Goal: Transaction & Acquisition: Purchase product/service

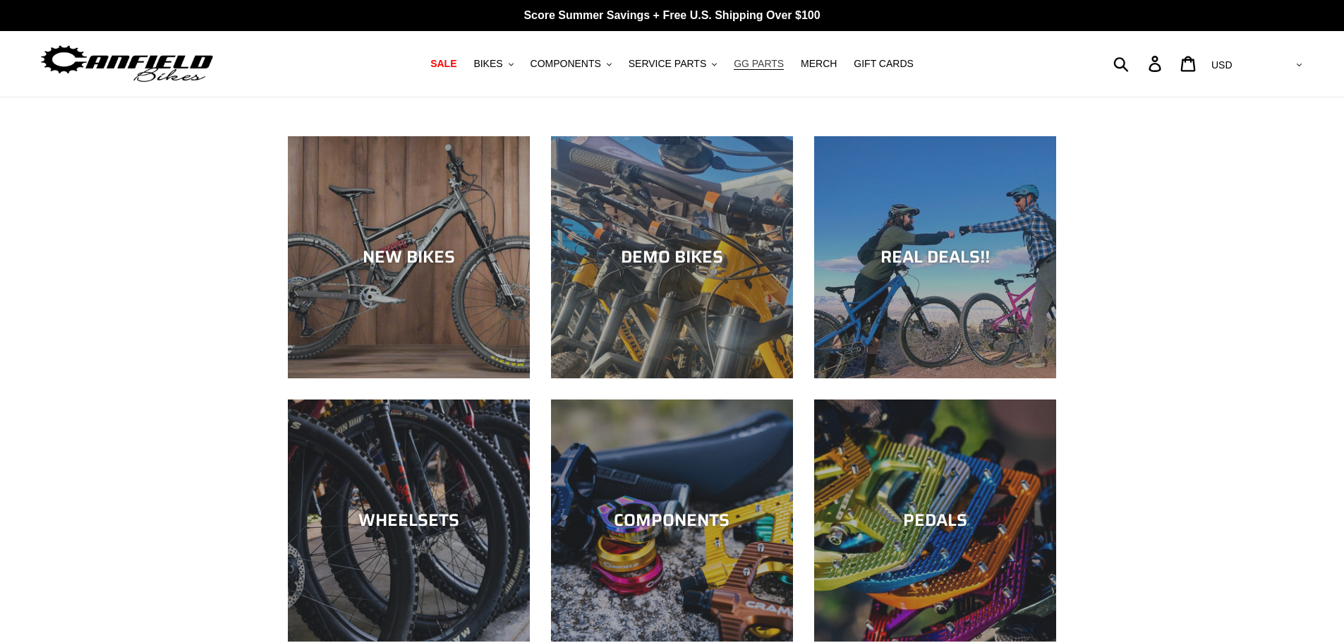
click at [756, 65] on span "GG PARTS" at bounding box center [759, 64] width 50 height 12
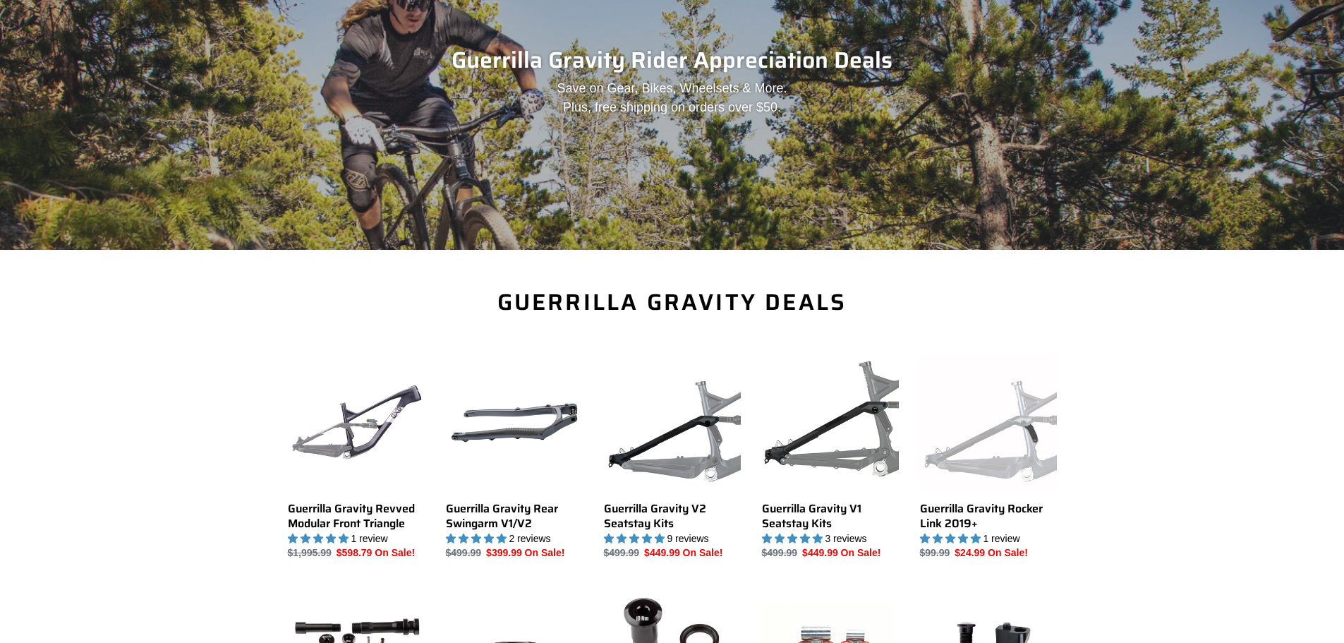
scroll to position [282, 0]
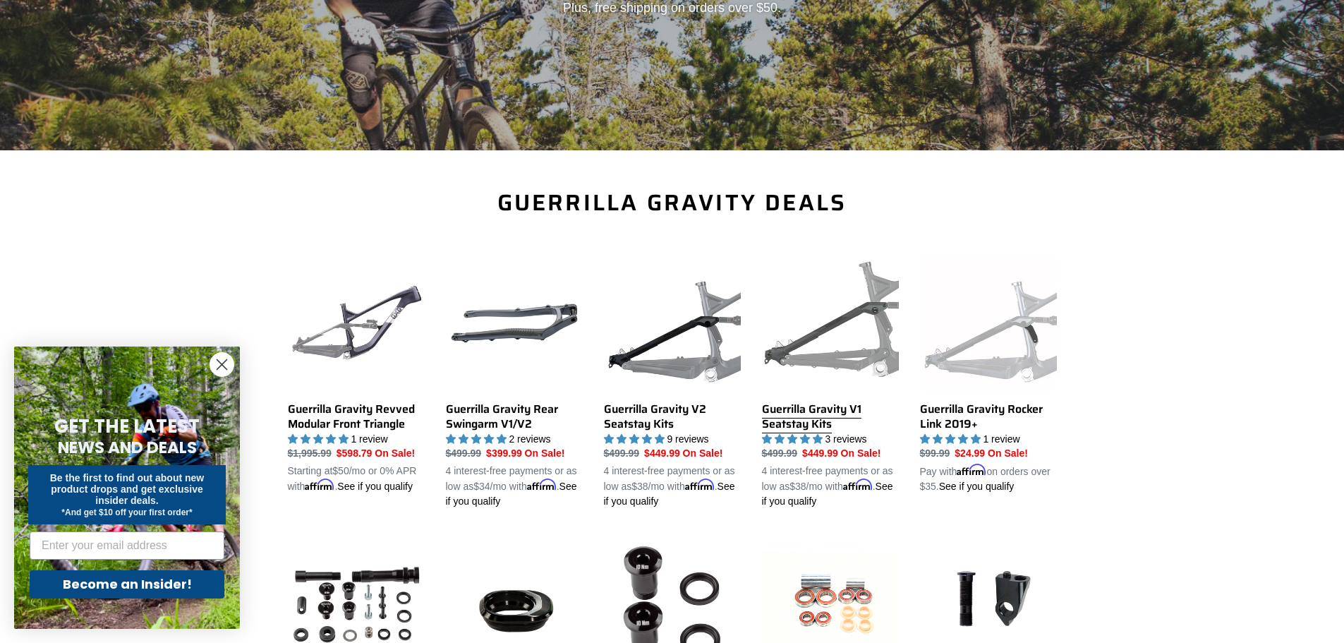
click at [830, 408] on link "Guerrilla Gravity V1 Seatstay Kits" at bounding box center [830, 382] width 137 height 255
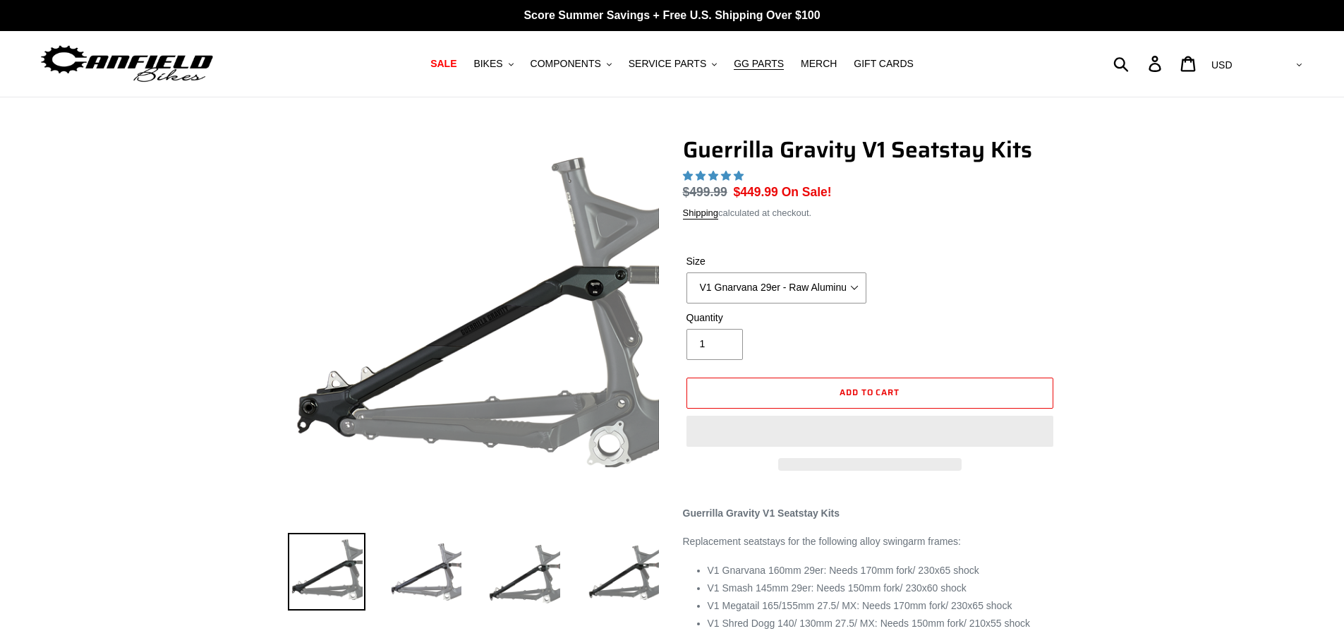
select select "highest-rating"
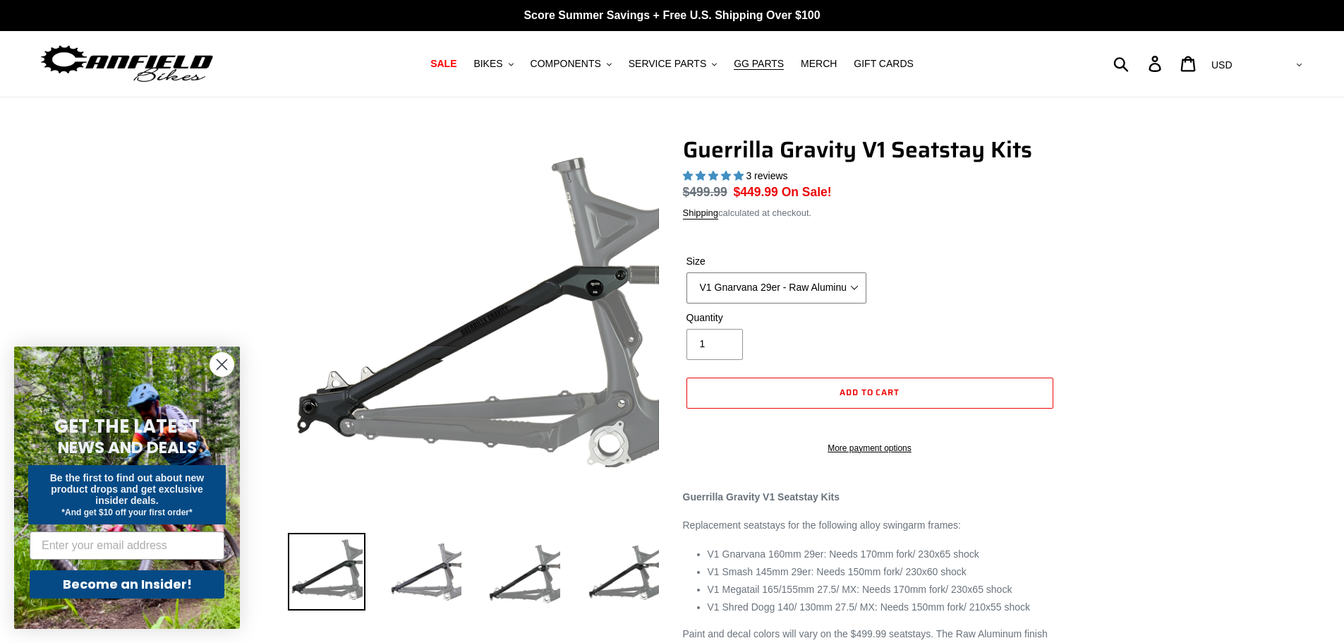
click at [789, 284] on select "V1 Gnarvana 29er - Raw Aluminum" at bounding box center [776, 287] width 180 height 31
click at [981, 290] on div "Size V1 Gnarvana 29er - Raw Aluminum" at bounding box center [870, 282] width 374 height 56
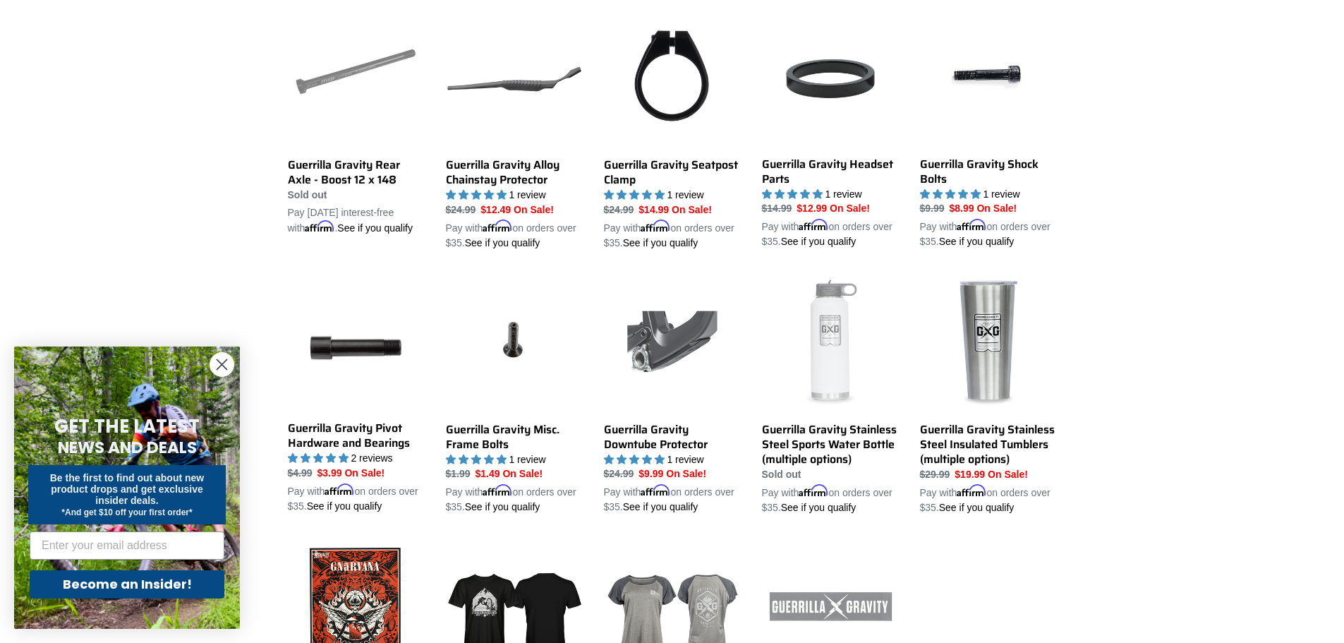
scroll to position [1128, 0]
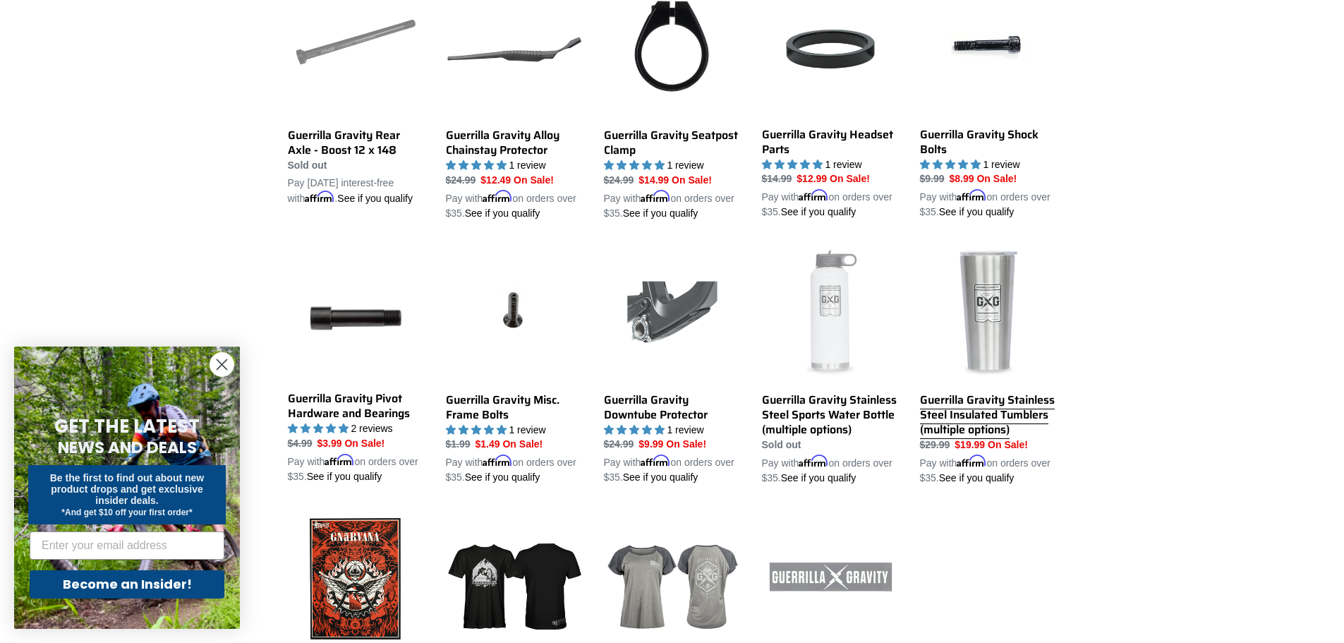
click at [947, 409] on link "Guerrilla Gravity Stainless Steel Insulated Tumblers (multiple options)" at bounding box center [988, 365] width 137 height 240
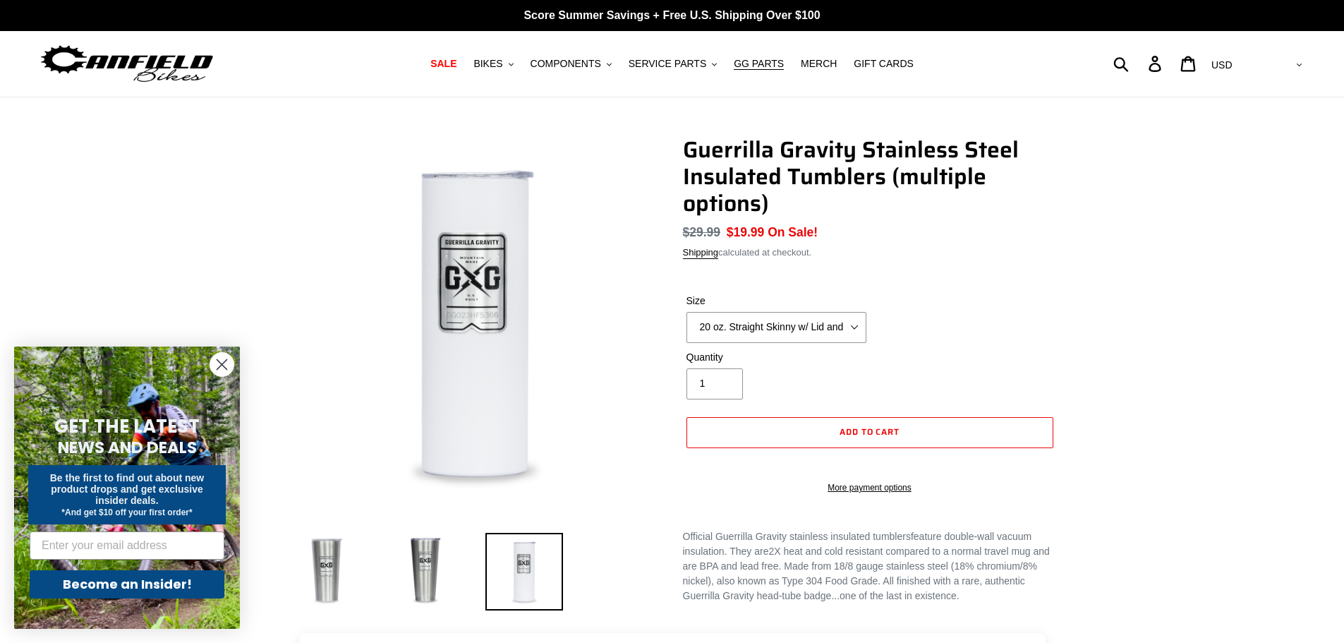
click at [792, 343] on div "Size 20 oz. Straight Skinny w/ Lid and Straw - White 24 oz. Tapered Slim w/ Lea…" at bounding box center [870, 321] width 374 height 56
click at [795, 331] on select "20 oz. Straight Skinny w/ Lid and Straw - White 24 oz. Tapered Slim w/ Leak Res…" at bounding box center [776, 327] width 180 height 31
click at [686, 312] on select "20 oz. Straight Skinny w/ Lid and Straw - White 24 oz. Tapered Slim w/ Leak Res…" at bounding box center [776, 327] width 180 height 31
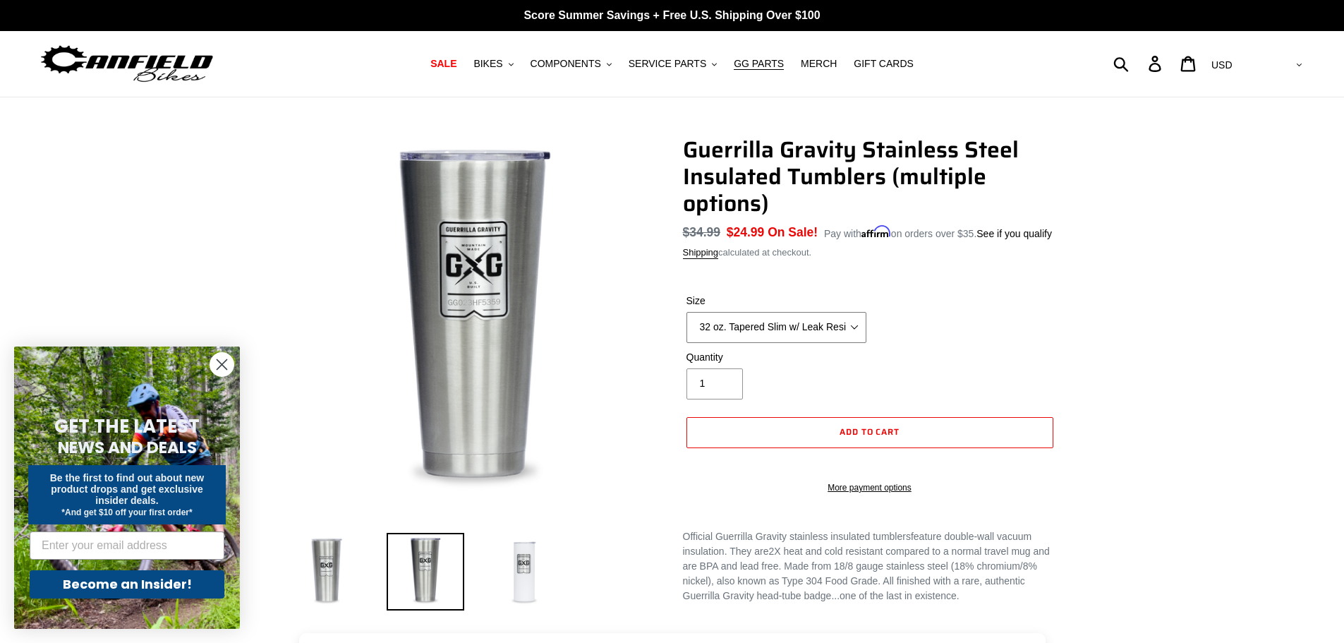
click at [808, 320] on select "20 oz. Straight Skinny w/ Lid and Straw - White 24 oz. Tapered Slim w/ Leak Res…" at bounding box center [776, 327] width 180 height 31
click at [686, 312] on select "20 oz. Straight Skinny w/ Lid and Straw - White 24 oz. Tapered Slim w/ Leak Res…" at bounding box center [776, 327] width 180 height 31
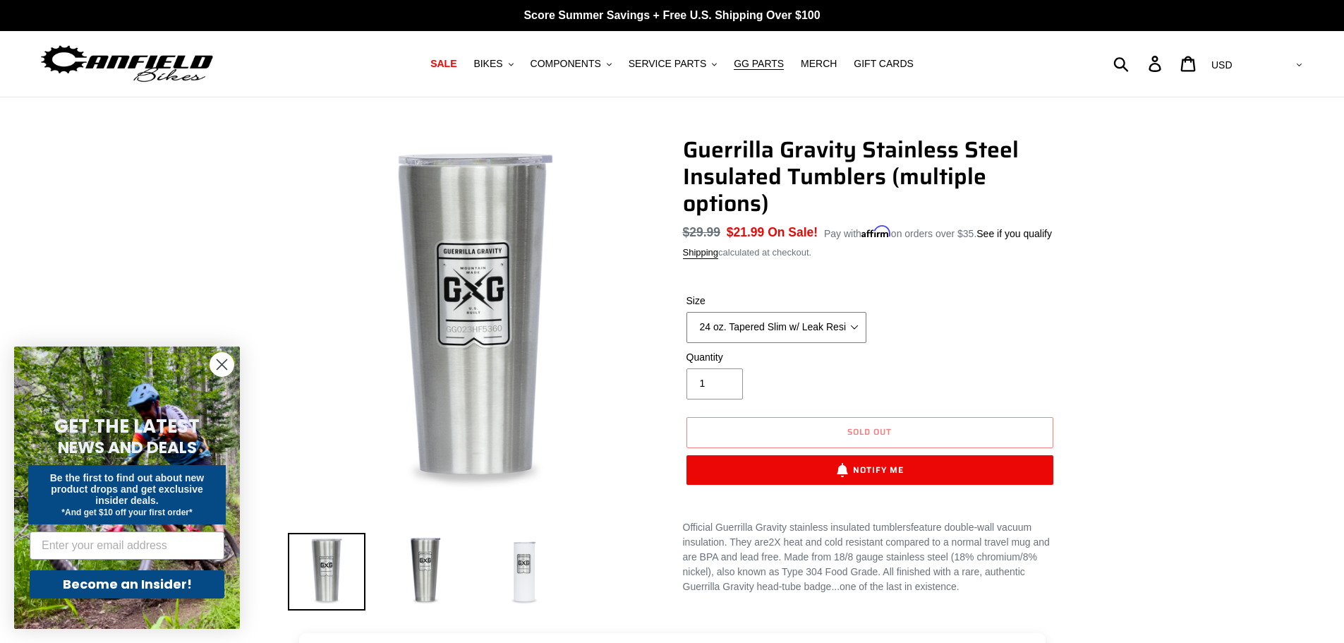
click at [805, 330] on select "20 oz. Straight Skinny w/ Lid and Straw - White 24 oz. Tapered Slim w/ Leak Res…" at bounding box center [776, 327] width 180 height 31
select select "32 oz. Tapered Slim w/ Leak Resistant Slide Lid - Raw"
click at [686, 312] on select "20 oz. Straight Skinny w/ Lid and Straw - White 24 oz. Tapered Slim w/ Leak Res…" at bounding box center [776, 327] width 180 height 31
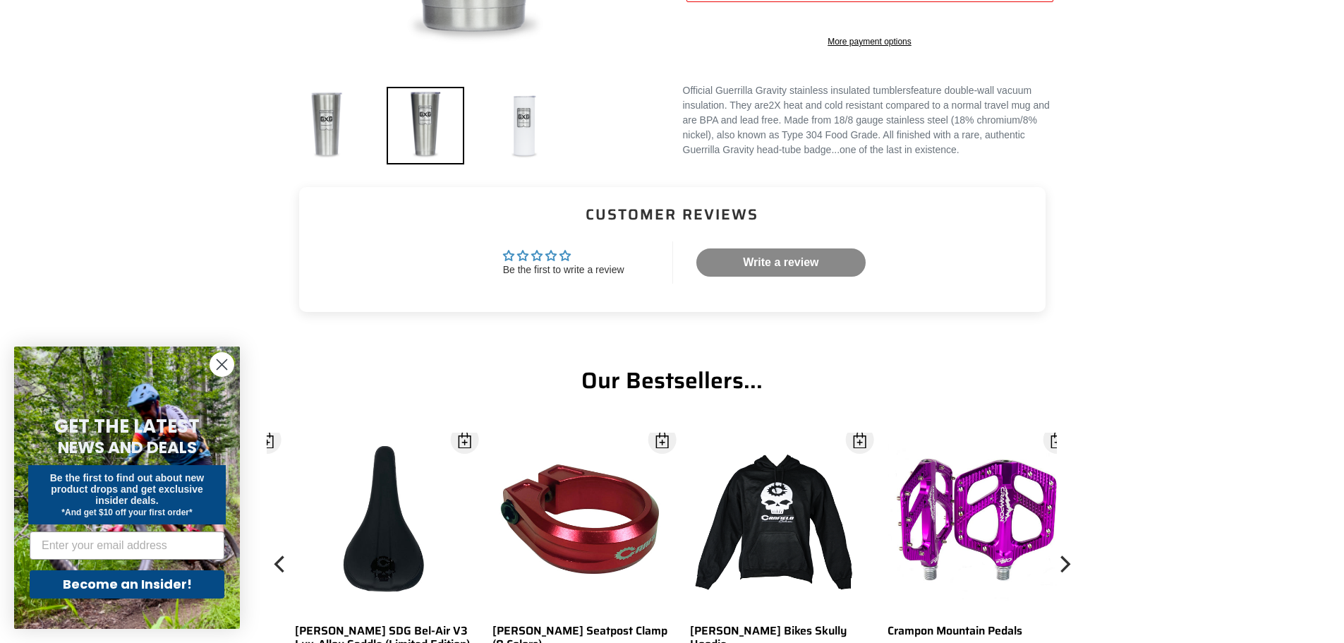
scroll to position [564, 0]
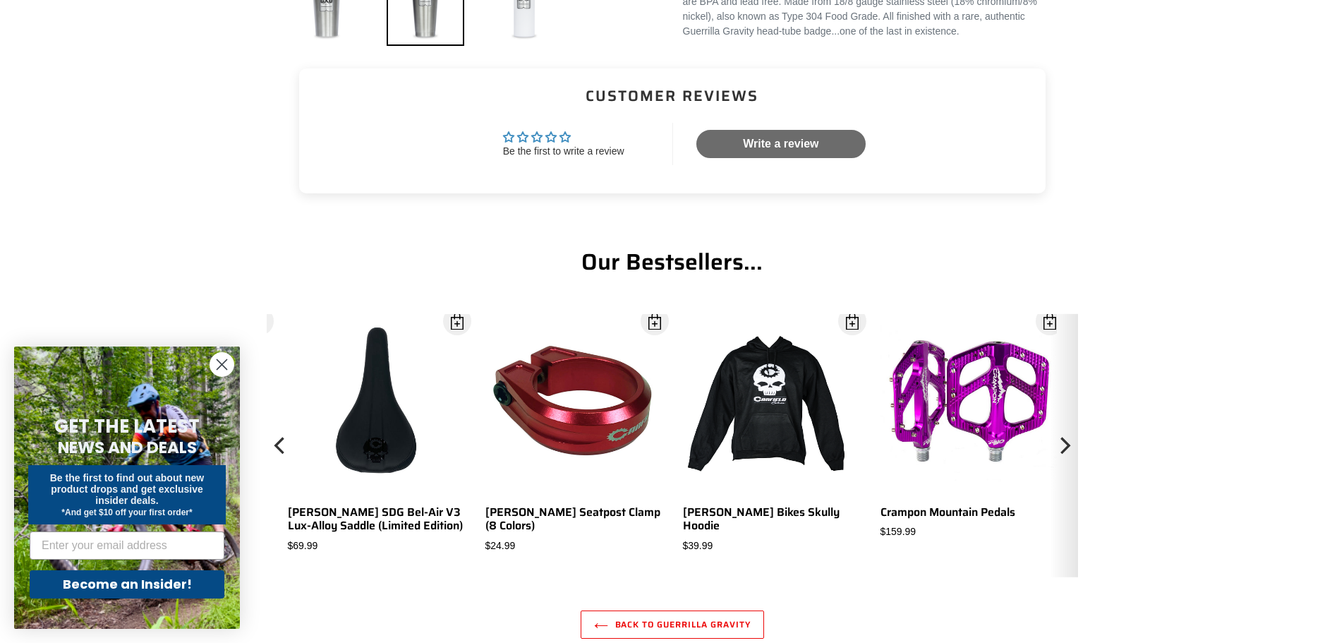
click at [1066, 446] on icon "Next" at bounding box center [1063, 445] width 17 height 157
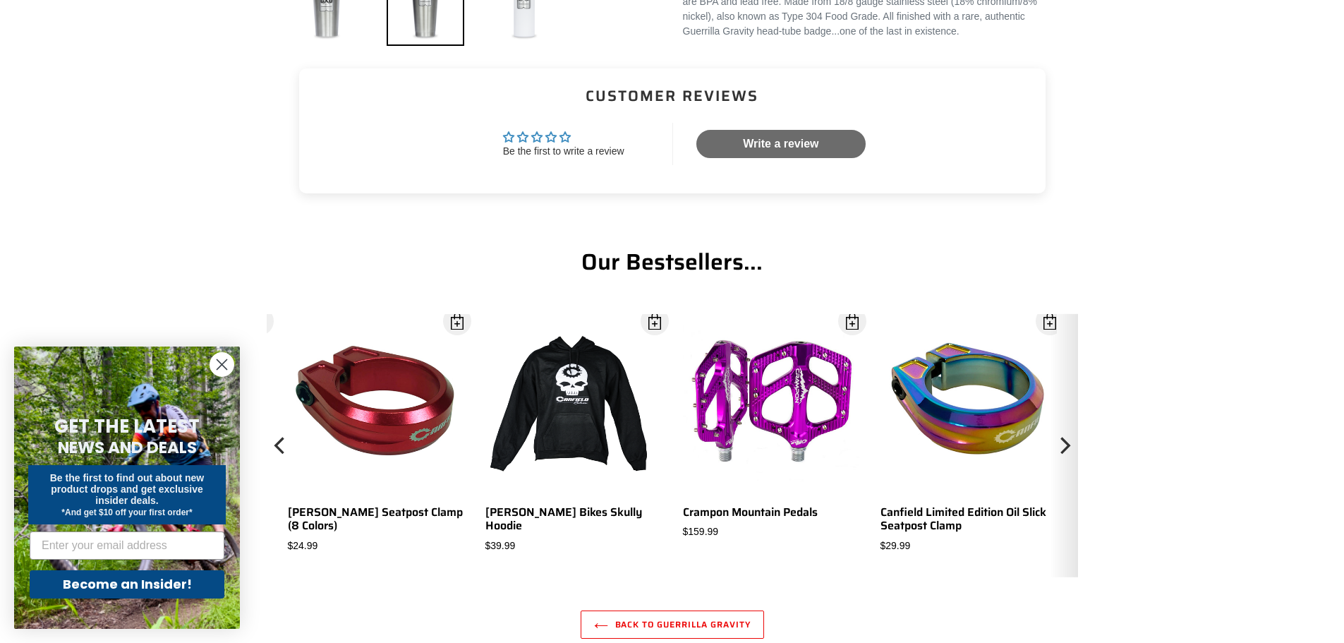
click at [1057, 450] on icon "Next" at bounding box center [1063, 445] width 17 height 157
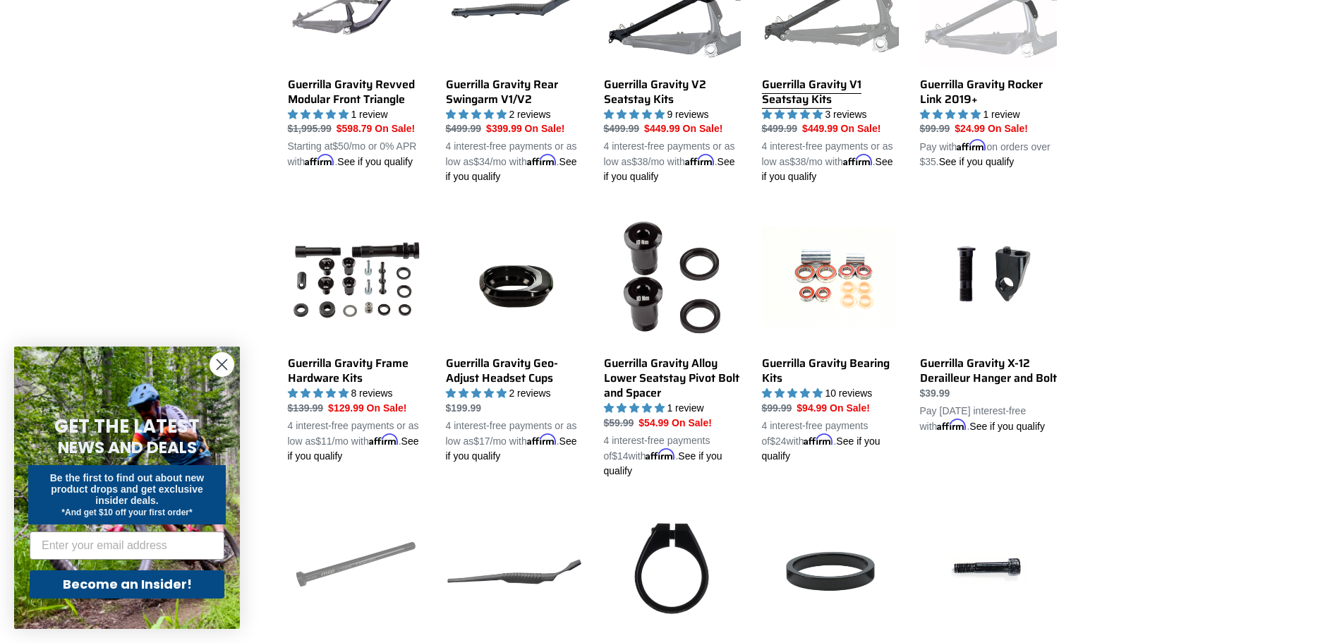
scroll to position [400, 0]
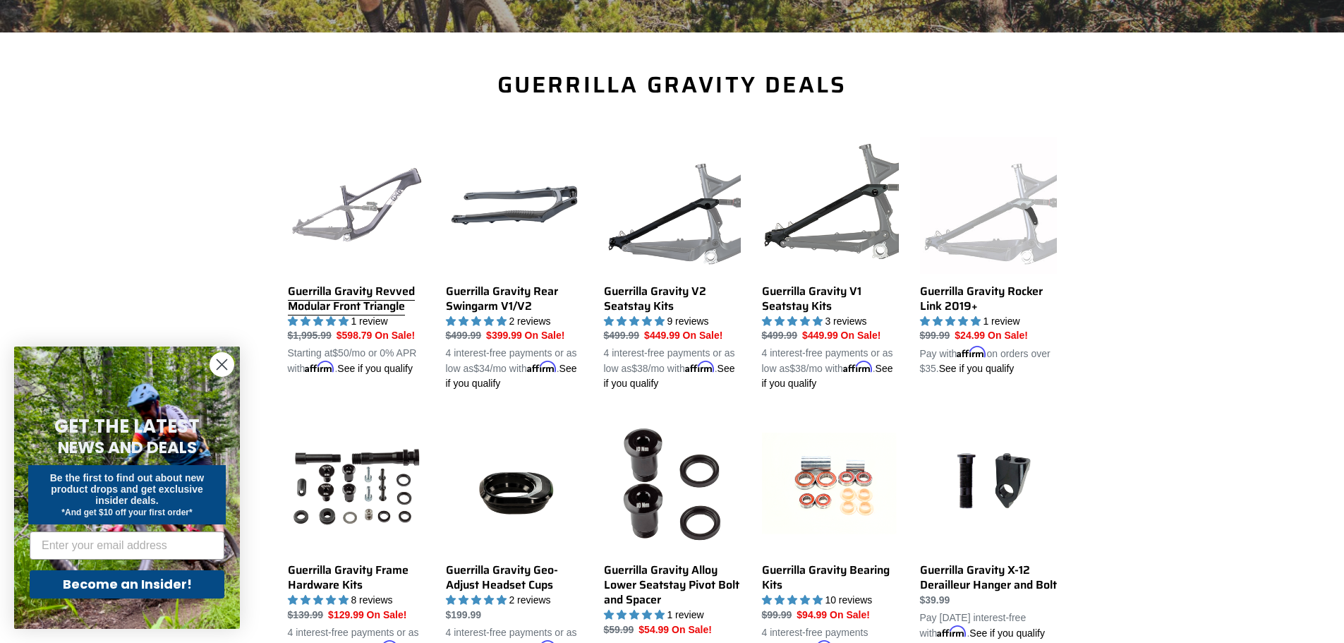
click at [376, 301] on link "Guerrilla Gravity Revved Modular Front Triangle" at bounding box center [356, 257] width 137 height 240
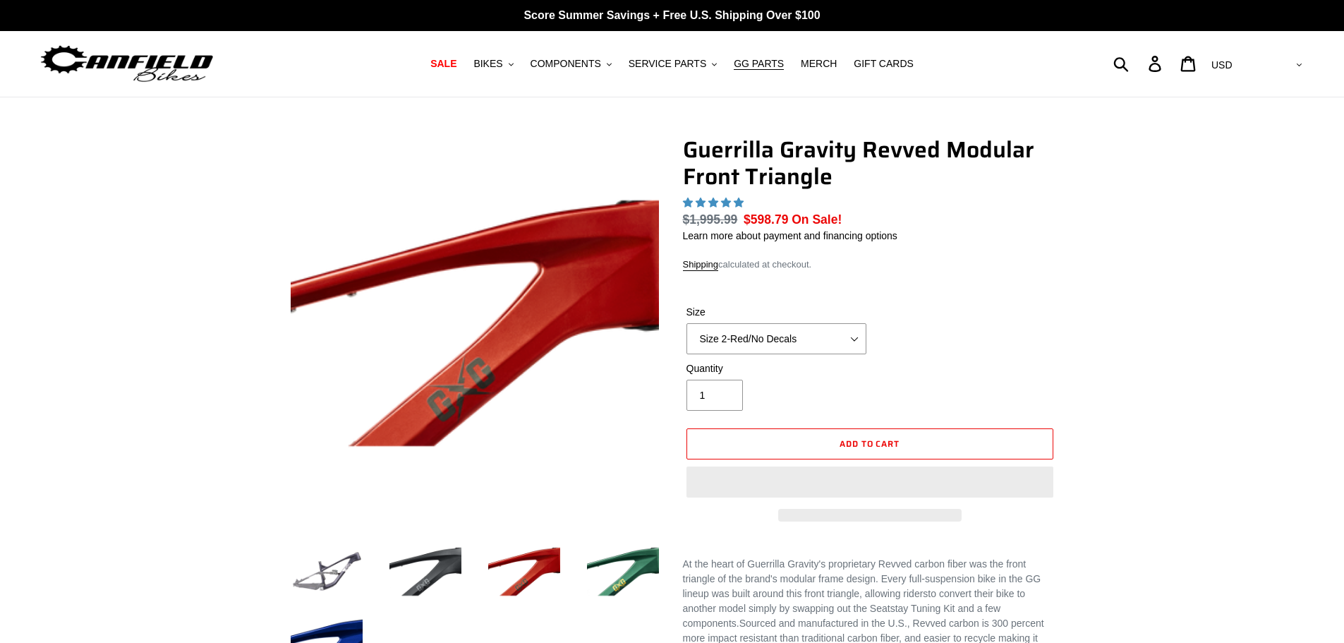
select select "highest-rating"
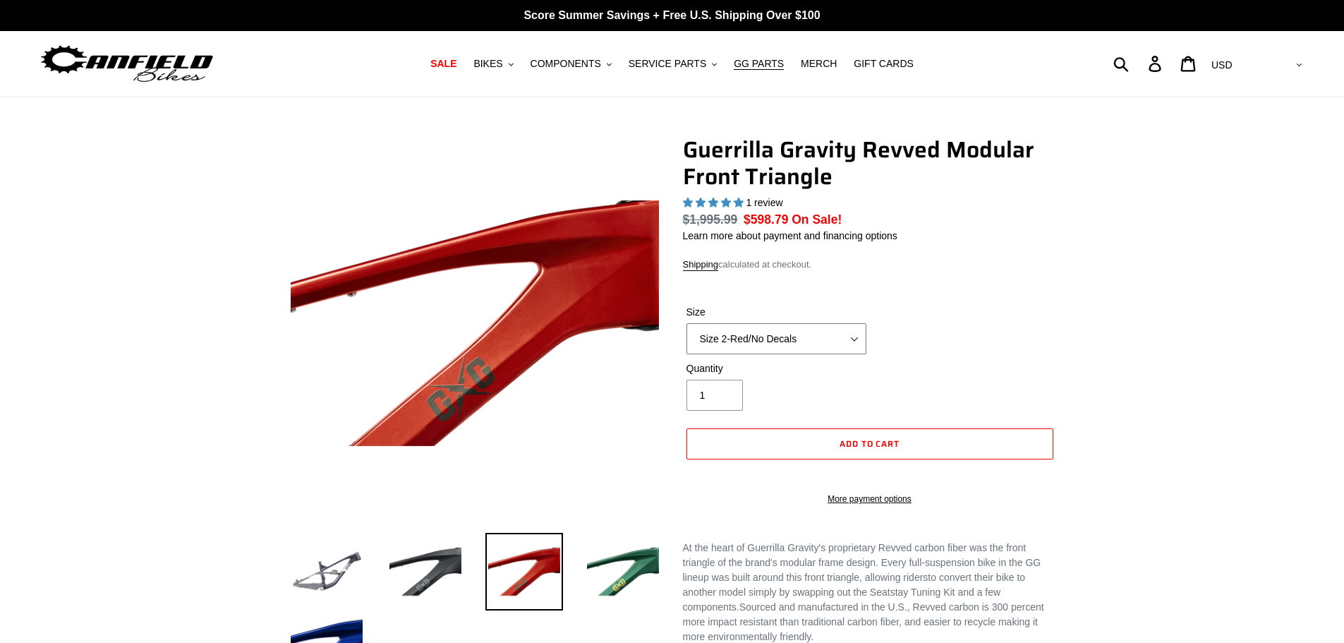
click at [791, 337] on select "Size 2-Gloss Black/No Decals Size 2-Black/Red Decals Size 2-Black/Silver Decals…" at bounding box center [776, 338] width 180 height 31
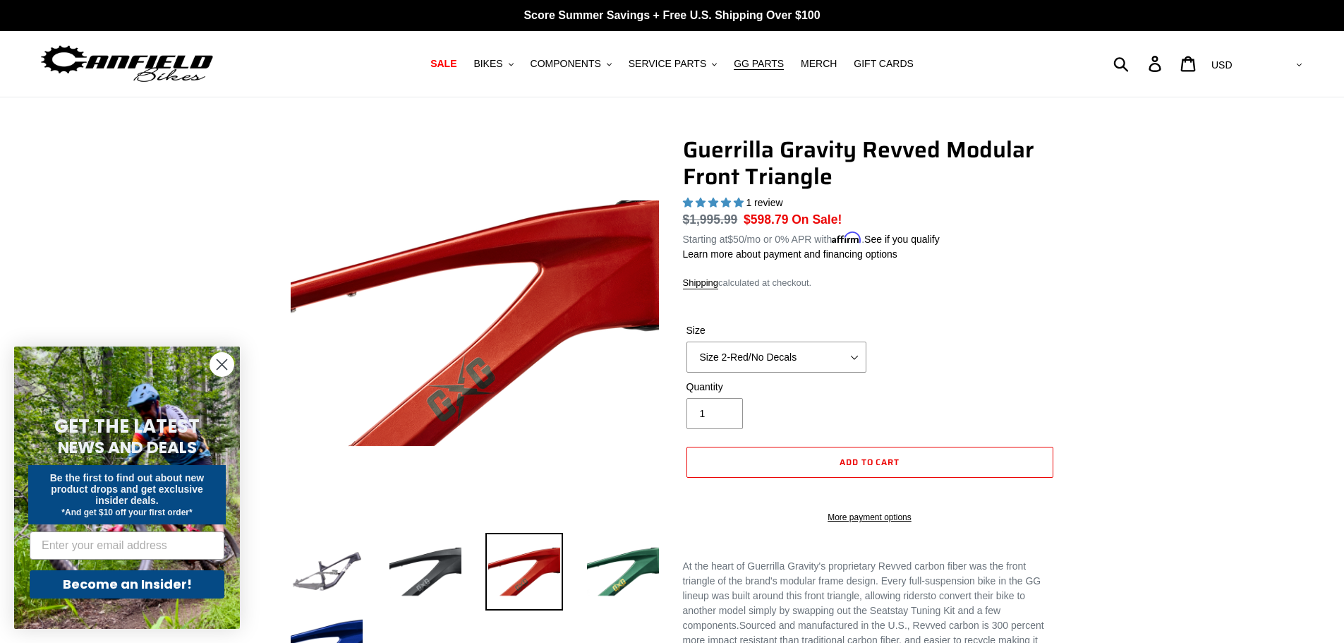
click at [1027, 242] on dl "Regular price $1,995.99 Sale price $598.79 On Sale! Unit price / per Starting a…" at bounding box center [870, 228] width 374 height 37
click at [750, 353] on select "Size 2-Gloss Black/No Decals Size 2-Black/Red Decals Size 2-Black/Silver Decals…" at bounding box center [776, 356] width 180 height 31
select select "Size 3-Red/No Decals"
click at [686, 341] on select "Size 2-Gloss Black/No Decals Size 2-Black/Red Decals Size 2-Black/Silver Decals…" at bounding box center [776, 356] width 180 height 31
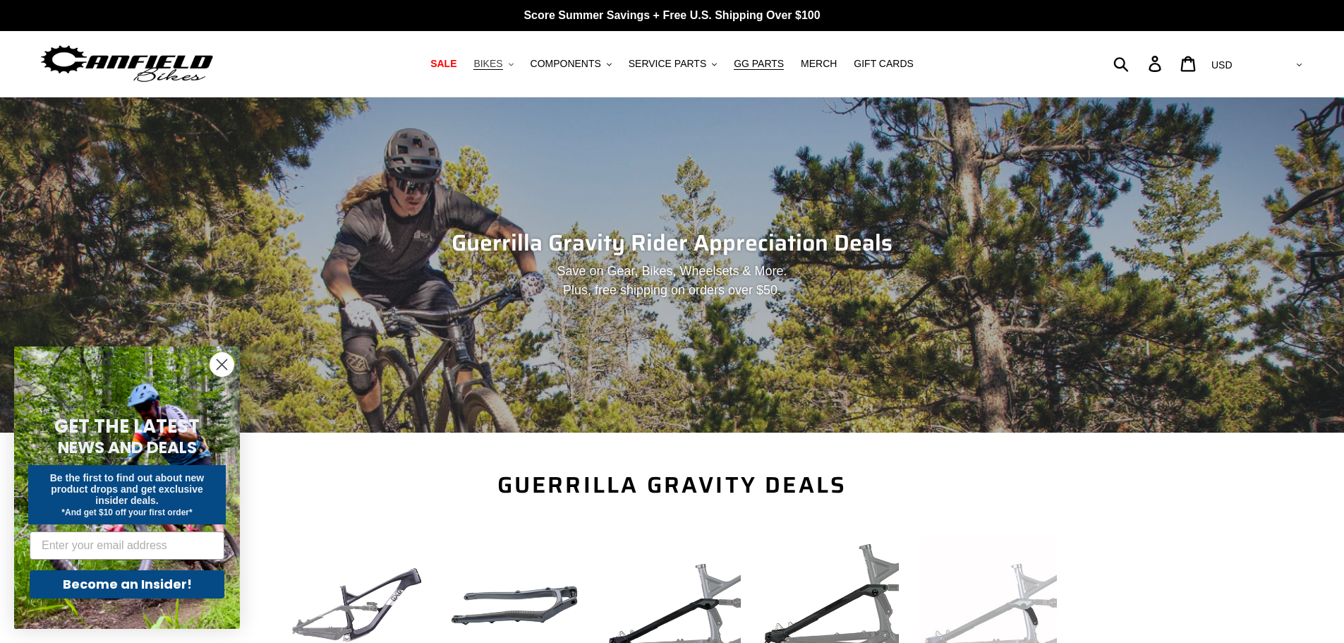
click at [502, 63] on span "BIKES" at bounding box center [487, 64] width 29 height 12
click at [456, 61] on span "SALE" at bounding box center [443, 64] width 26 height 12
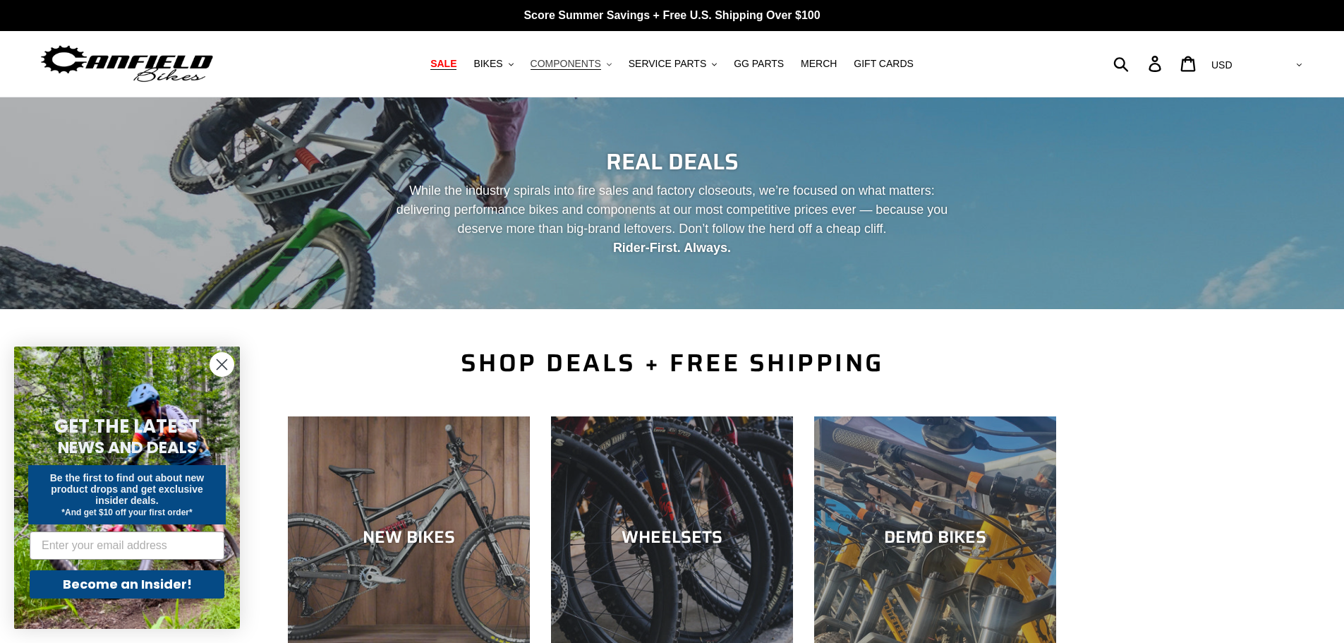
click at [568, 61] on span "COMPONENTS" at bounding box center [565, 64] width 71 height 12
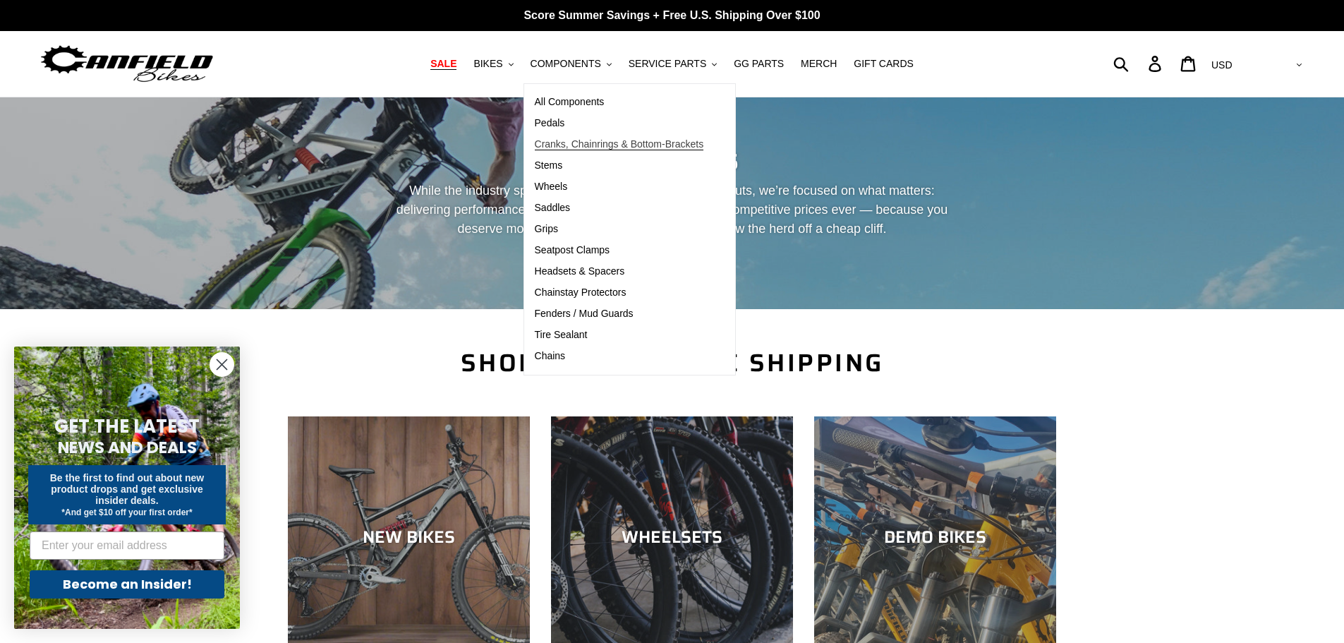
click at [567, 145] on span "Cranks, Chainrings & Bottom-Brackets" at bounding box center [619, 144] width 169 height 12
